Goal: Information Seeking & Learning: Find specific page/section

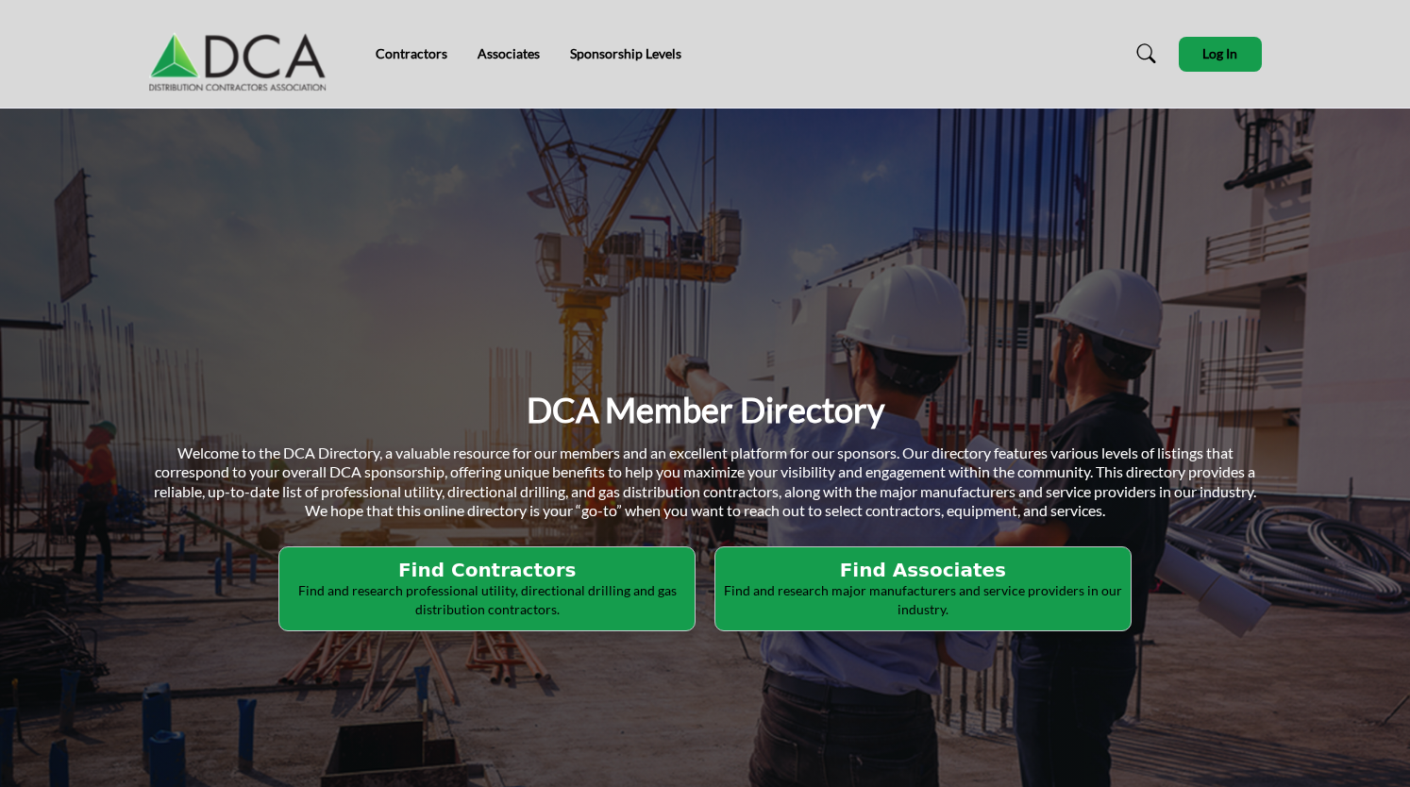
click at [515, 583] on p "Find and research professional utility, directional drilling and gas distributi…" at bounding box center [487, 599] width 404 height 37
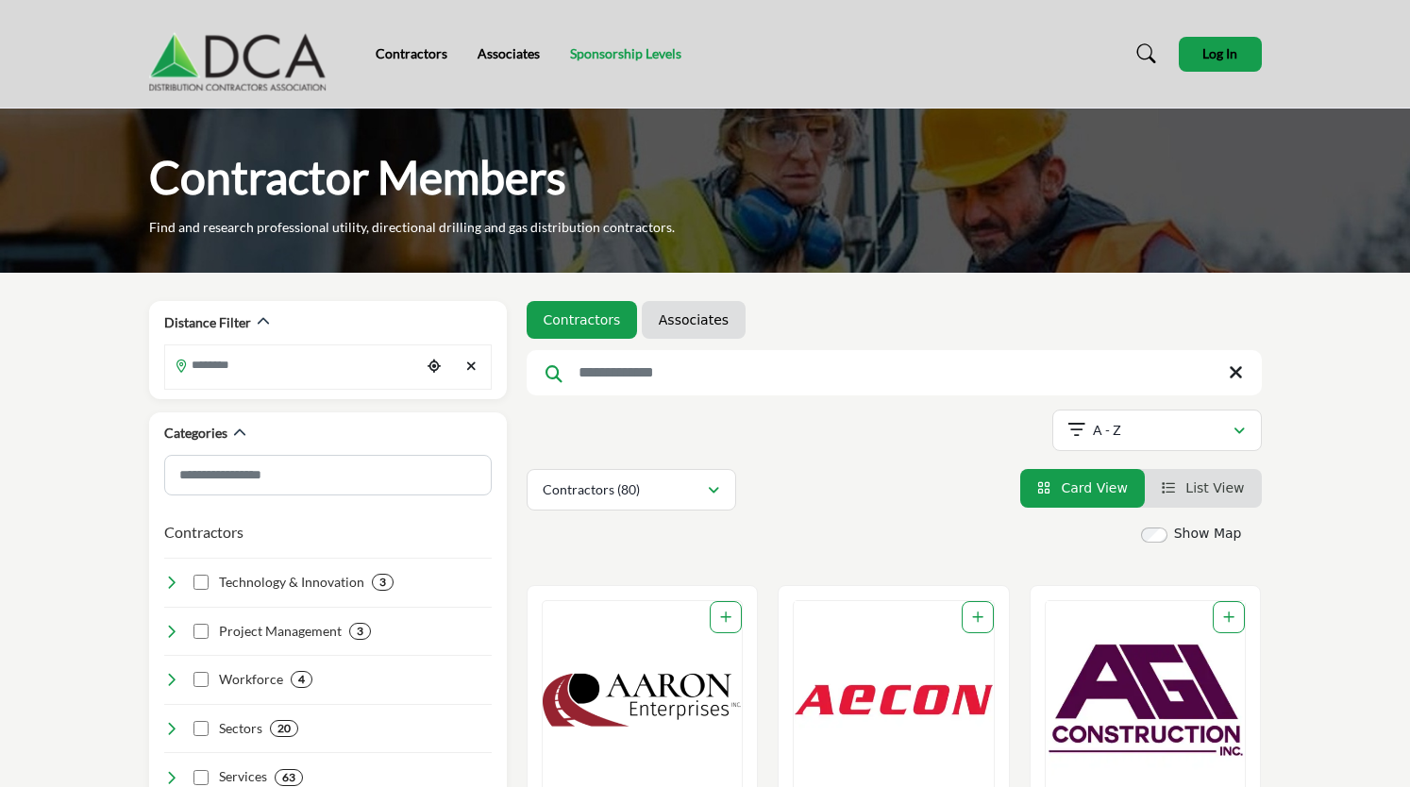
click at [616, 50] on link "Sponsorship Levels" at bounding box center [625, 53] width 111 height 16
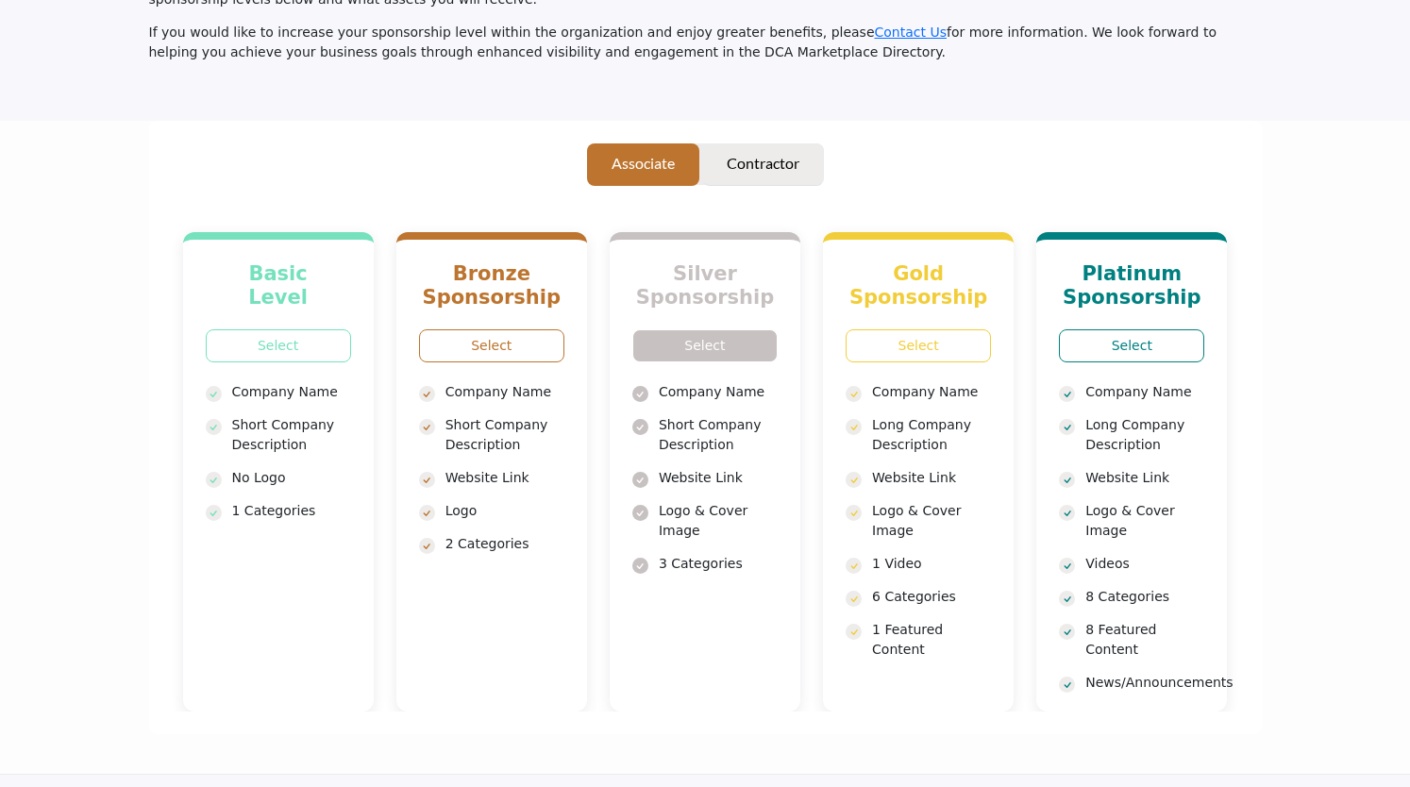
scroll to position [221, 0]
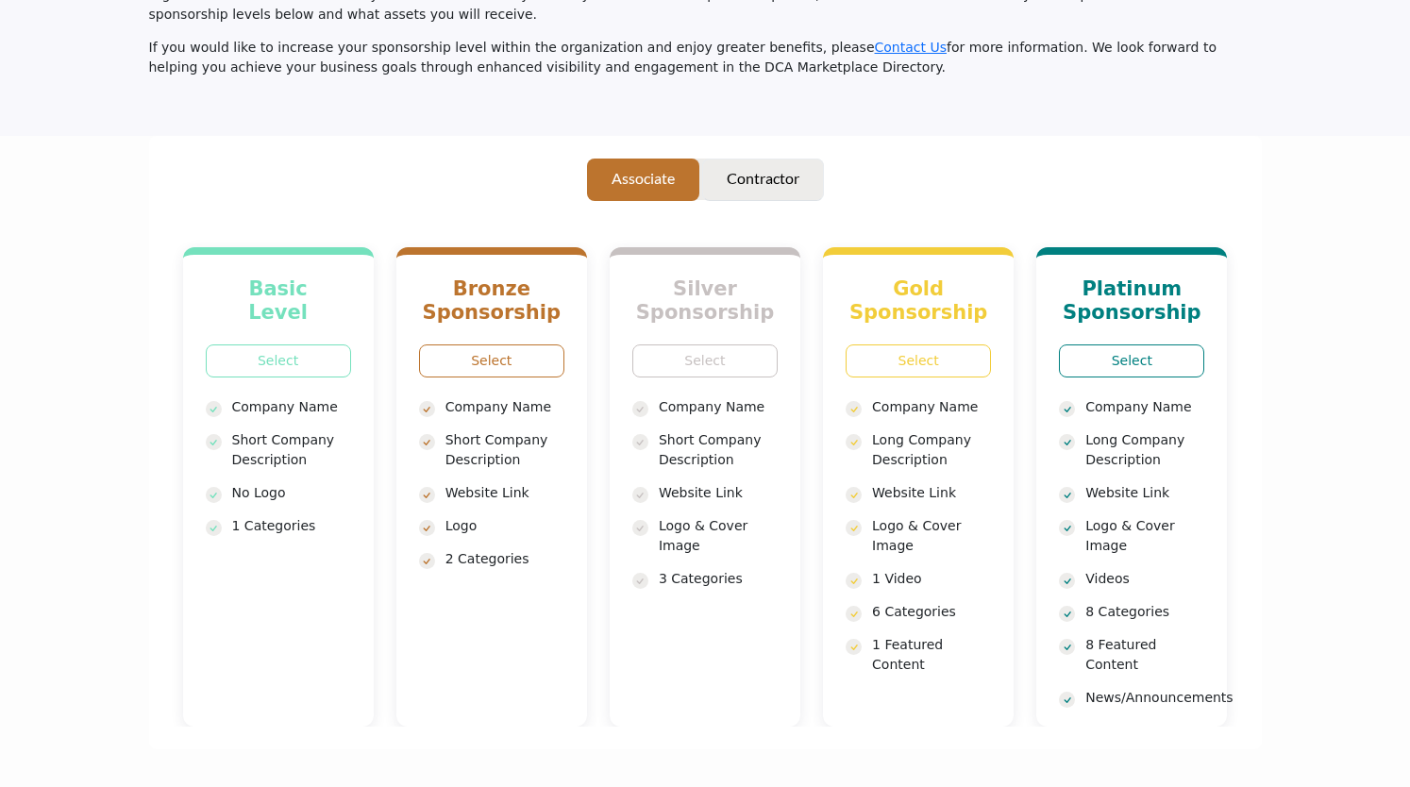
click at [782, 167] on p "Contractor" at bounding box center [763, 178] width 73 height 23
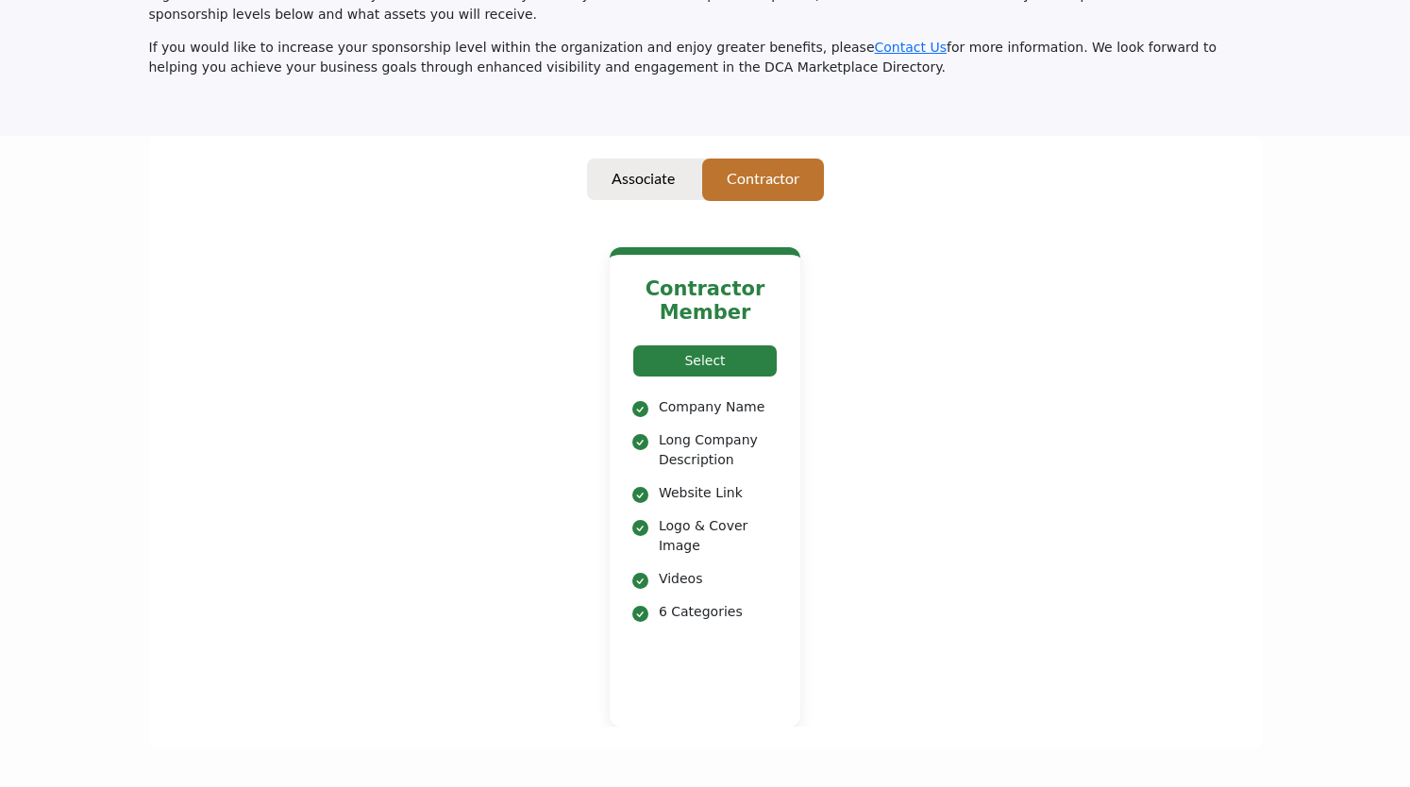
click at [728, 348] on link "Select" at bounding box center [704, 360] width 145 height 33
click at [976, 227] on div "Contractor Member Select Company Name" at bounding box center [705, 463] width 1067 height 527
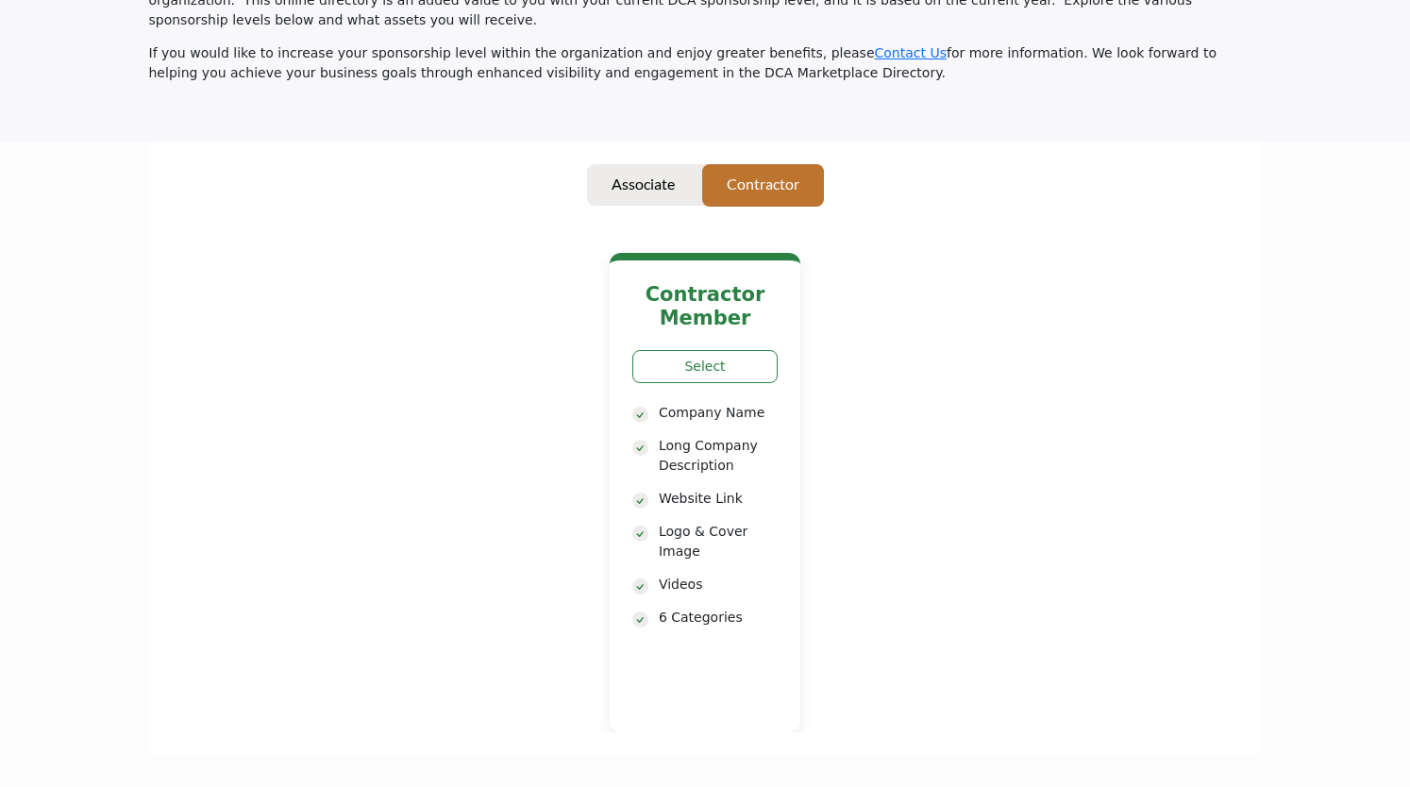
scroll to position [221, 0]
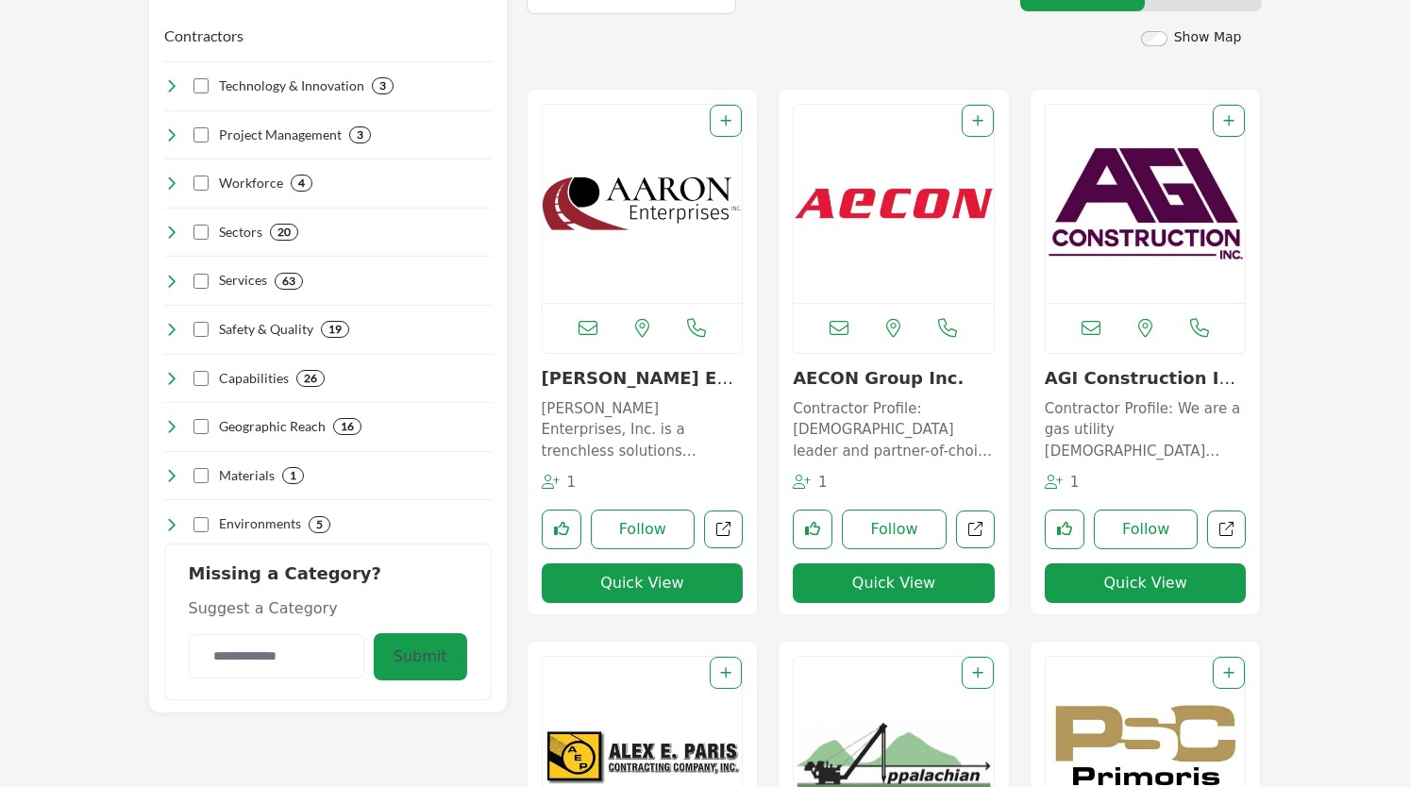
scroll to position [503, 0]
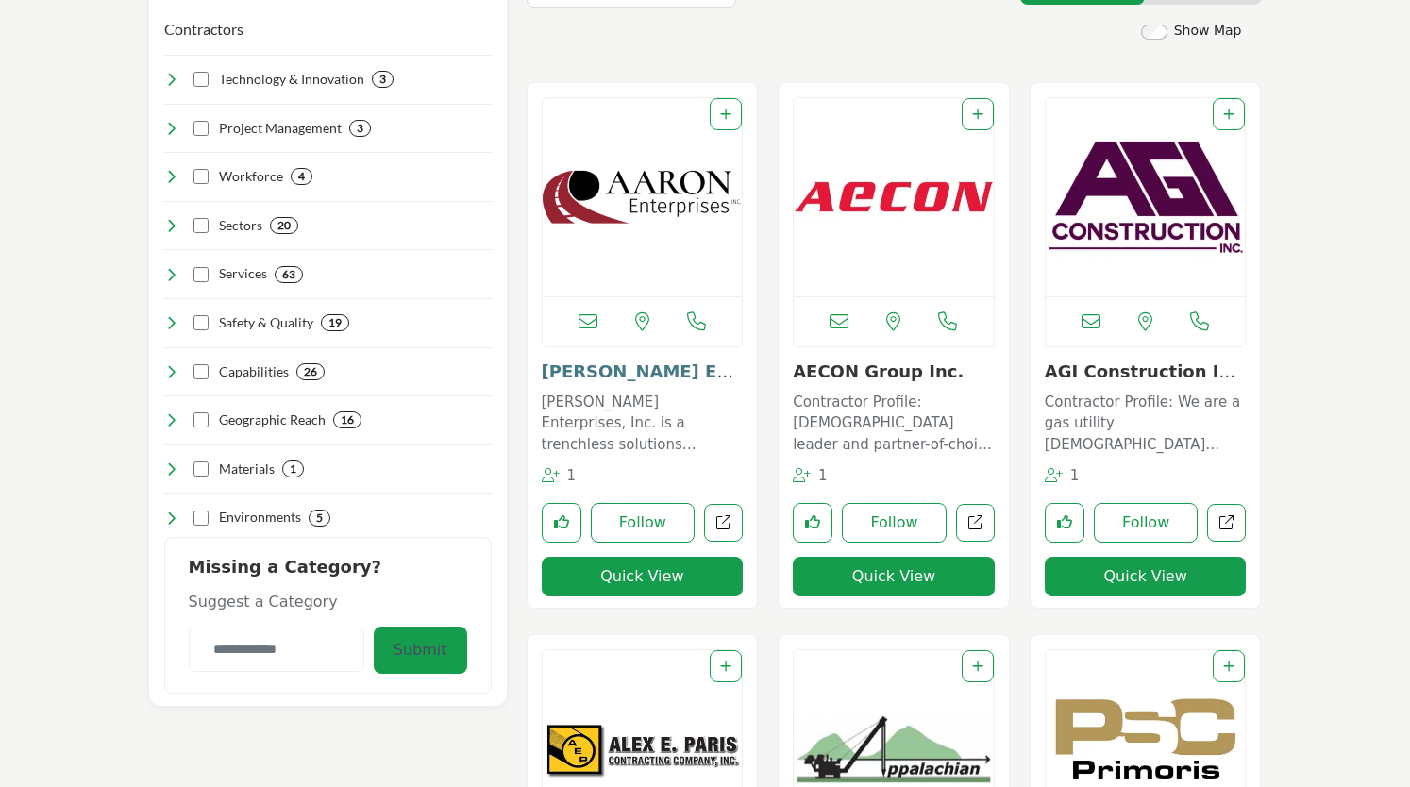
click at [604, 373] on link "[PERSON_NAME] Enterprises In..." at bounding box center [639, 381] width 195 height 41
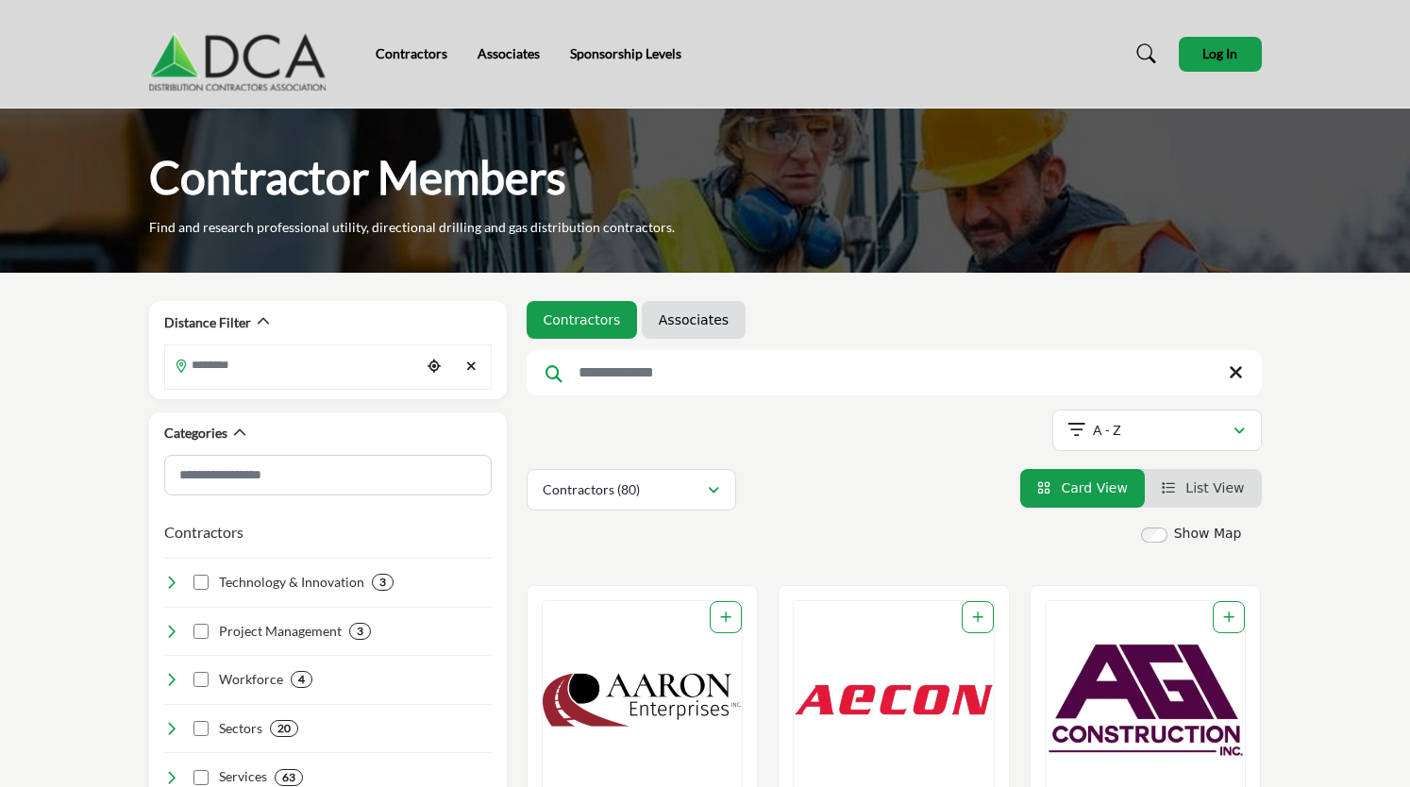
click at [687, 382] on input "Search Keyword" at bounding box center [894, 372] width 735 height 45
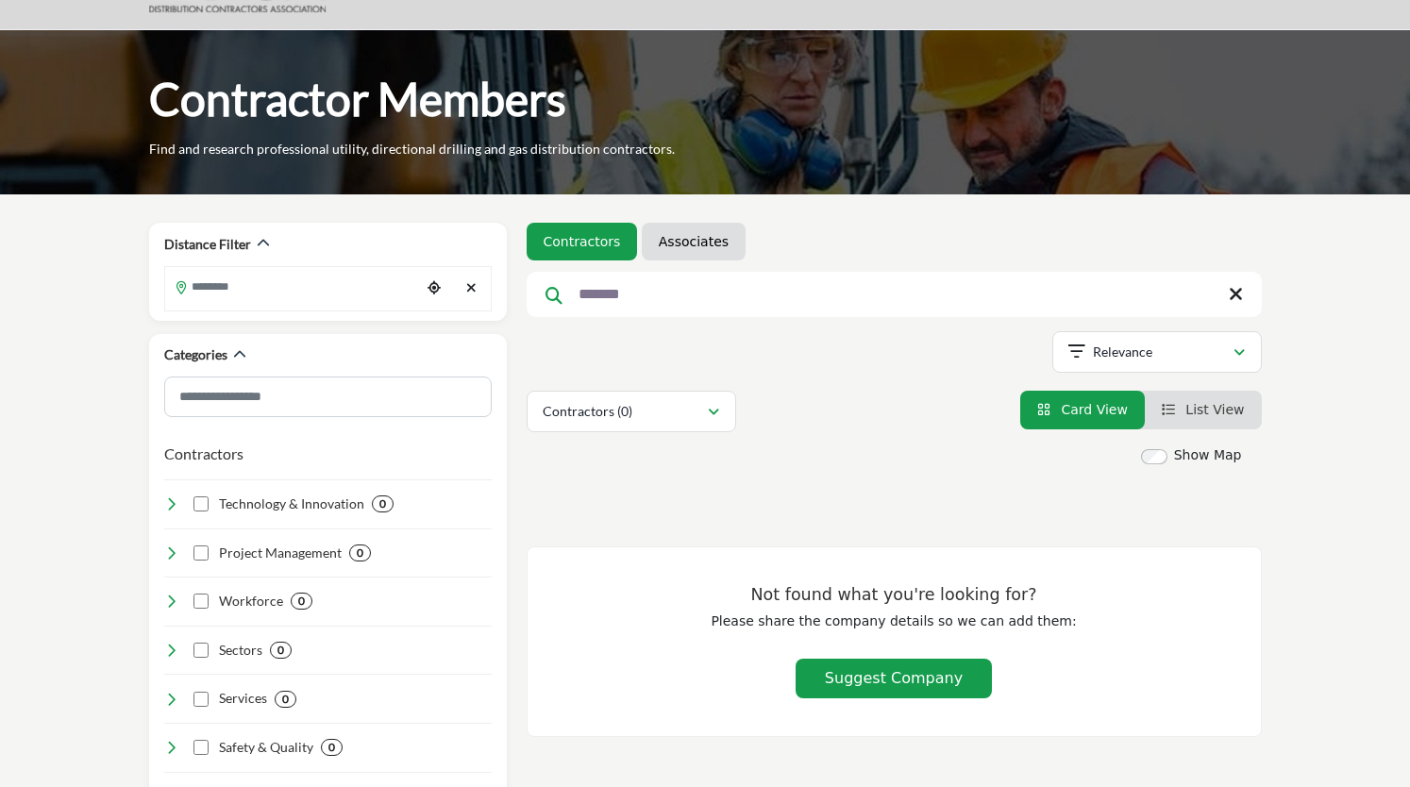
scroll to position [92, 0]
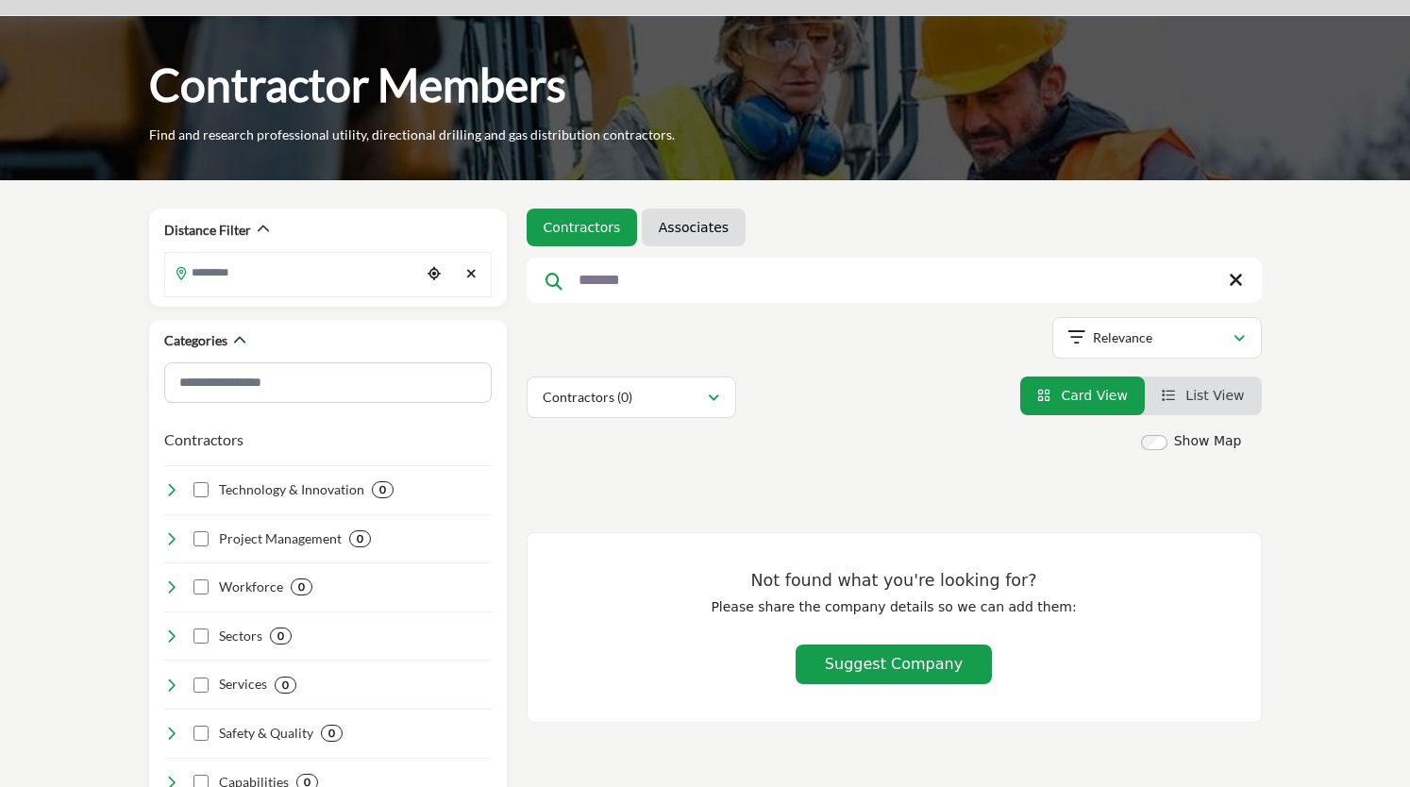
drag, startPoint x: 658, startPoint y: 283, endPoint x: 565, endPoint y: 291, distance: 92.8
click at [565, 291] on input "*******" at bounding box center [894, 280] width 735 height 45
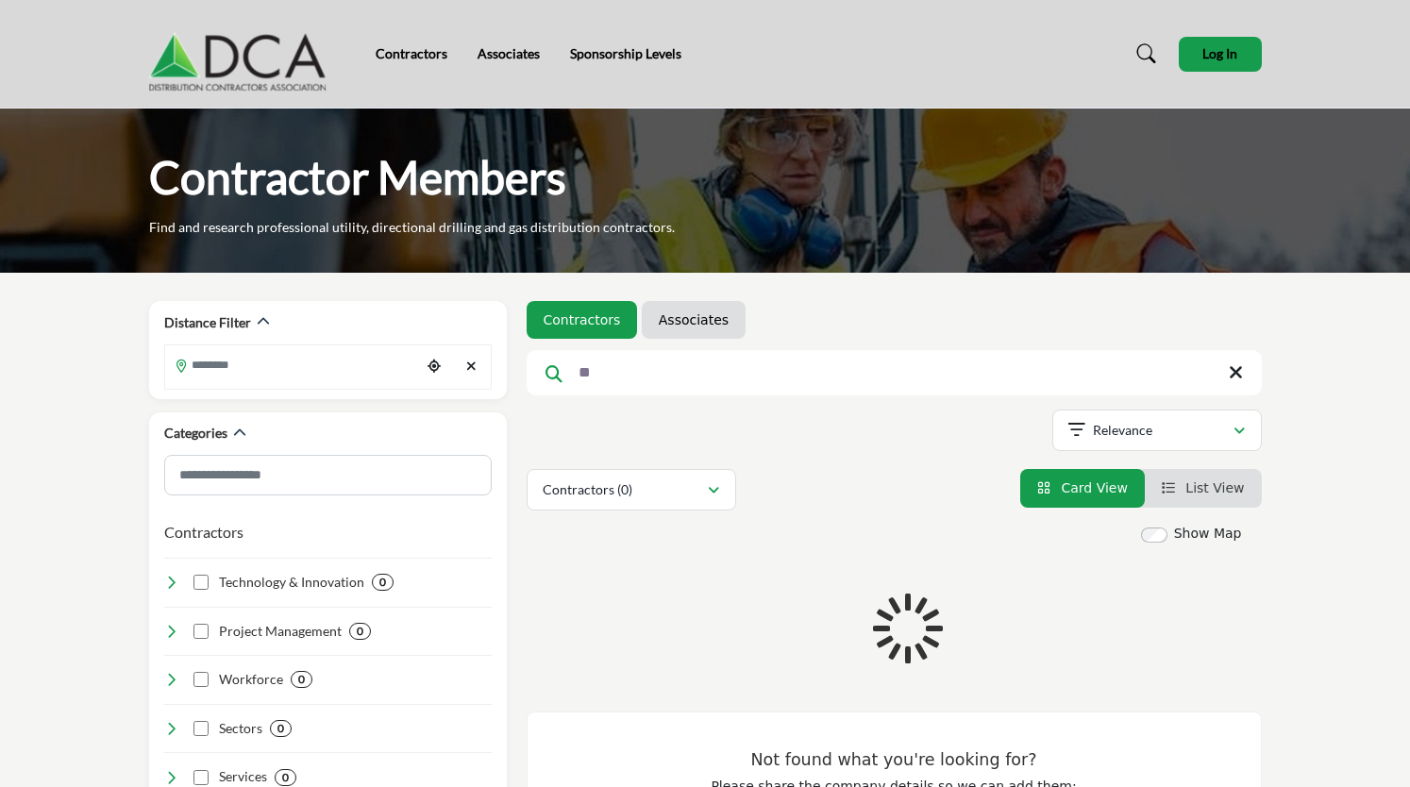
type input "*"
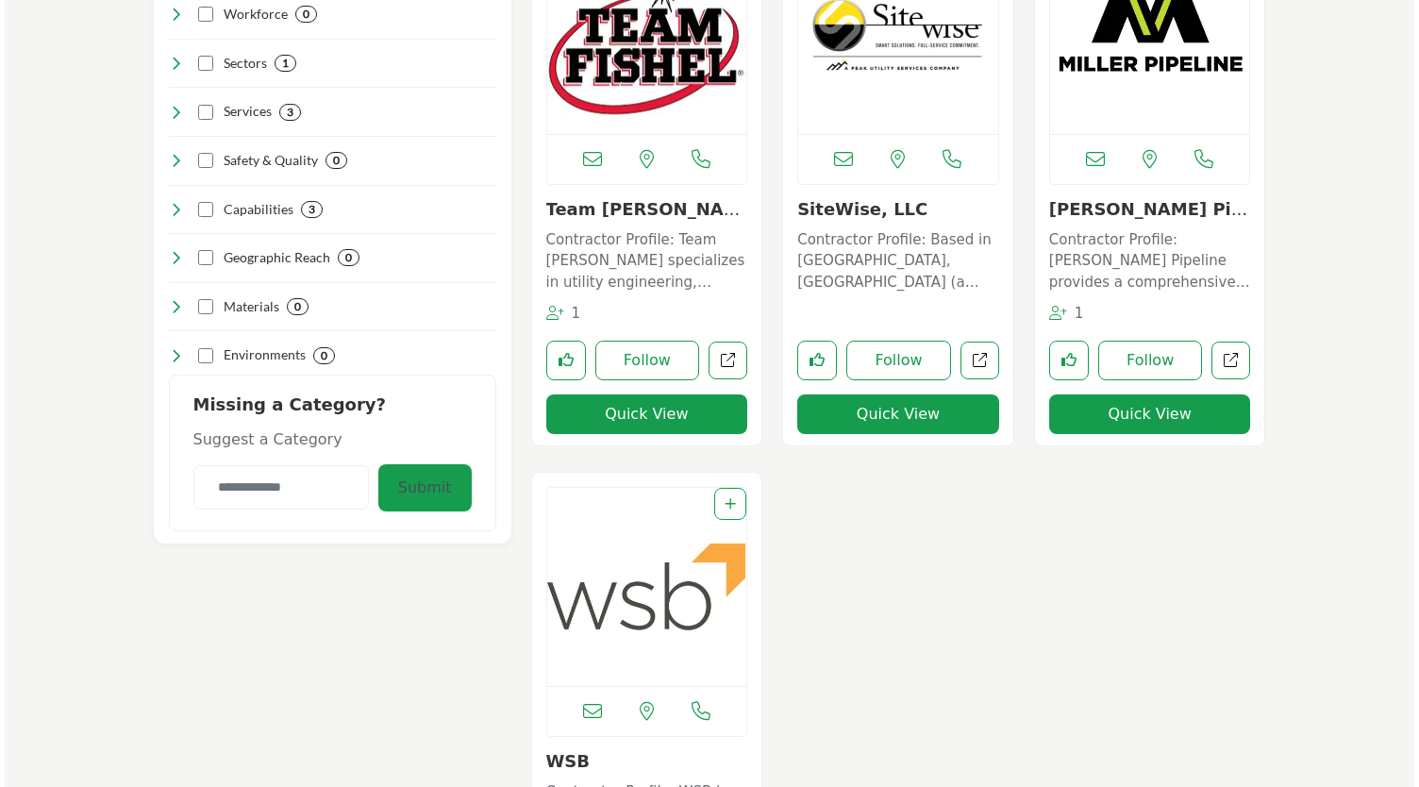
scroll to position [420, 0]
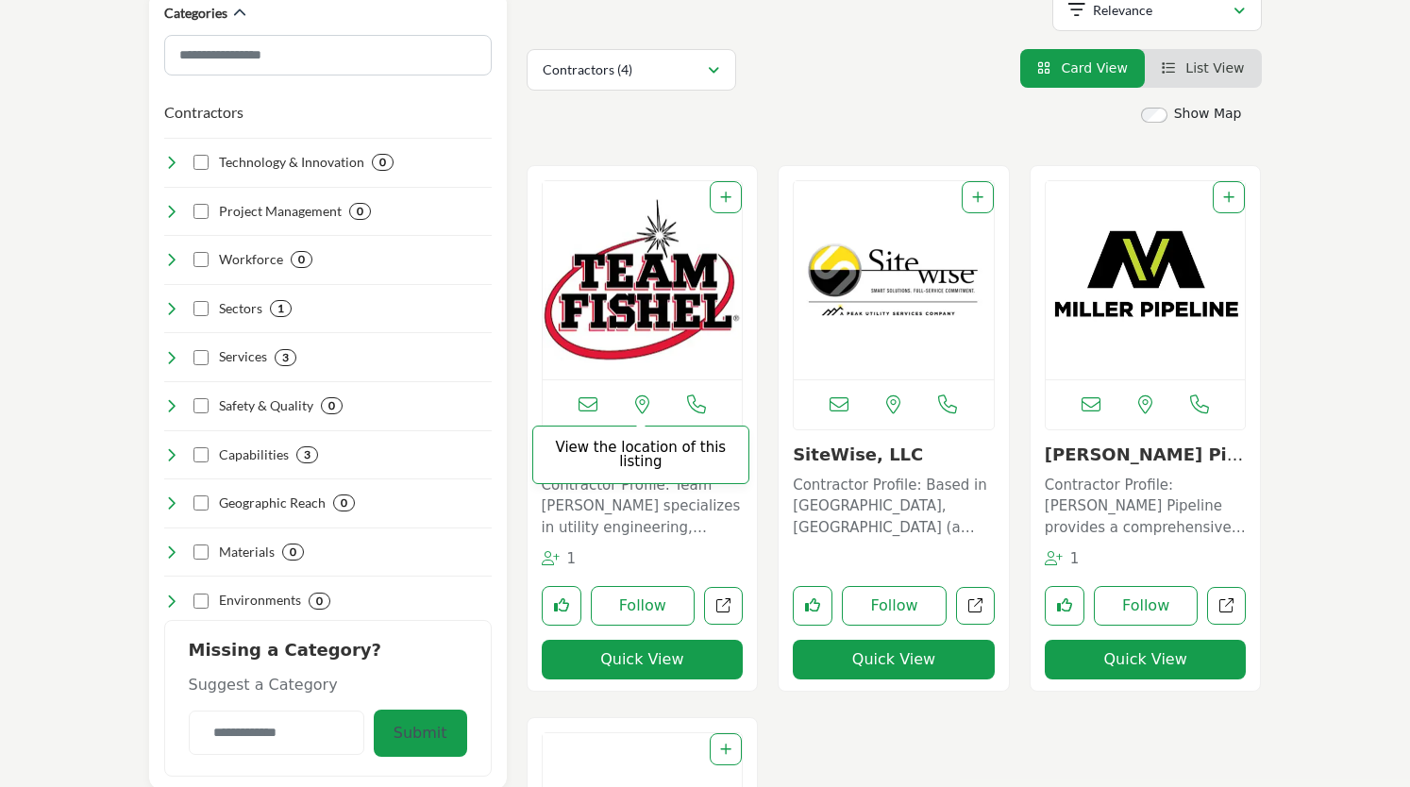
type input "*******"
click at [644, 400] on icon at bounding box center [642, 404] width 14 height 19
click at [648, 655] on button "Quick View" at bounding box center [643, 660] width 202 height 40
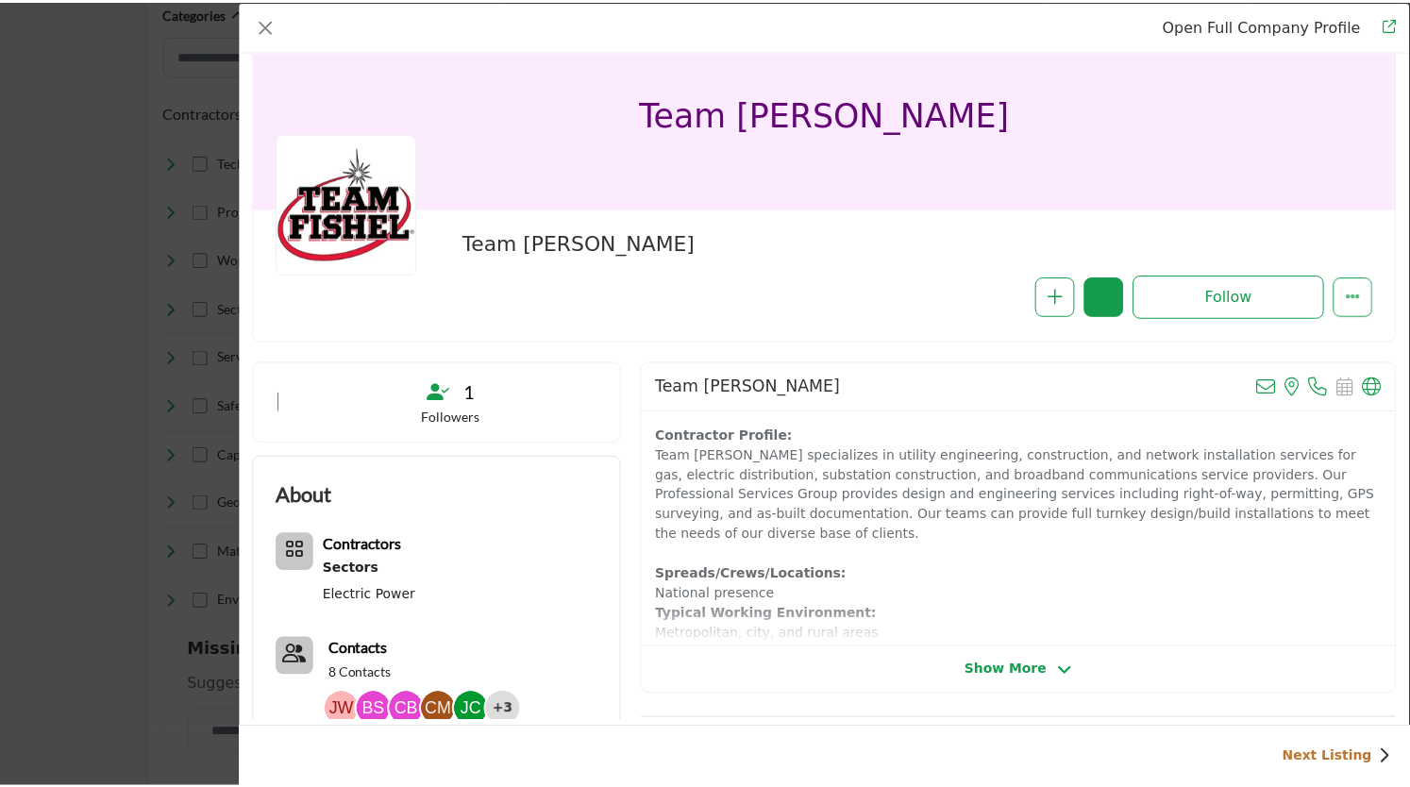
scroll to position [26, 0]
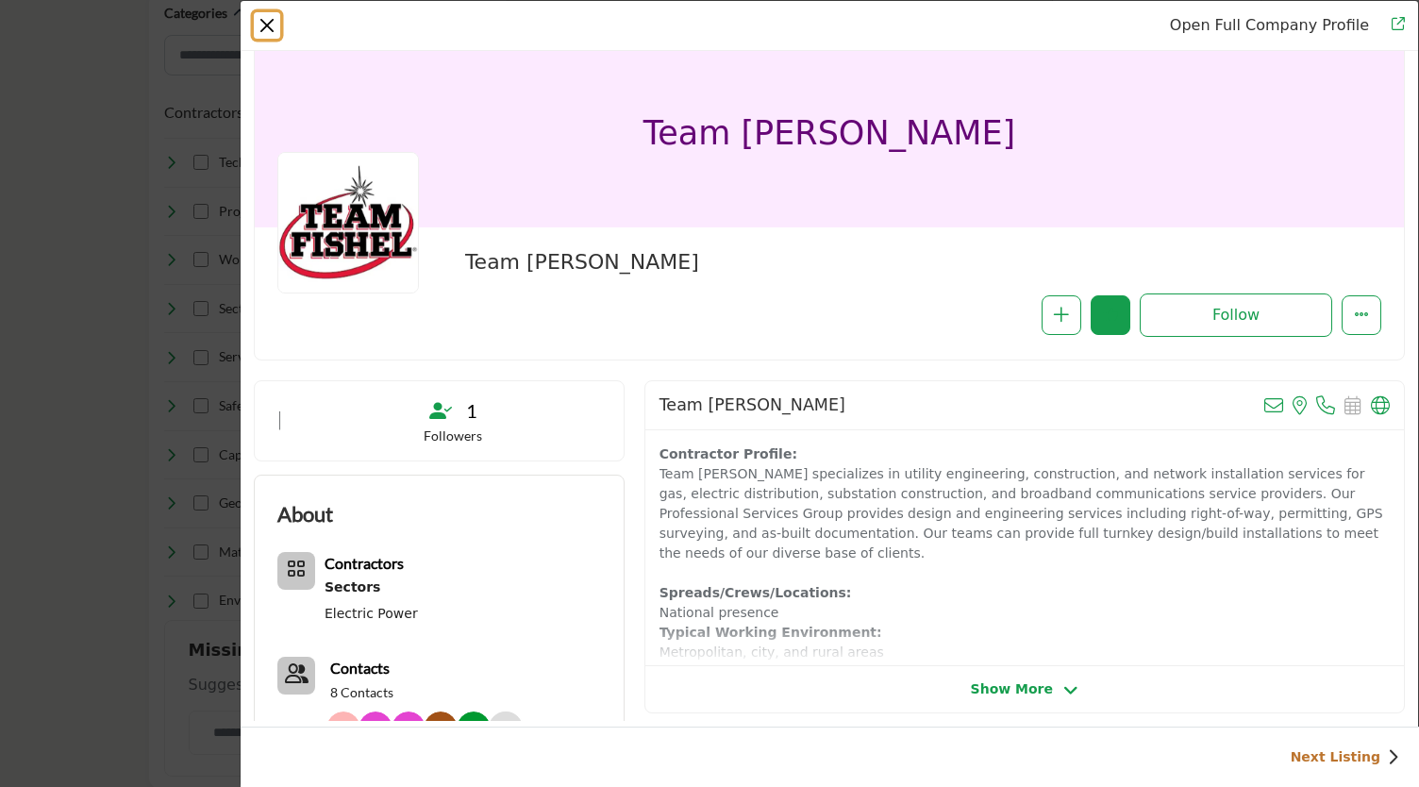
click at [276, 29] on button "Close" at bounding box center [267, 25] width 26 height 26
